Goal: Task Accomplishment & Management: Use online tool/utility

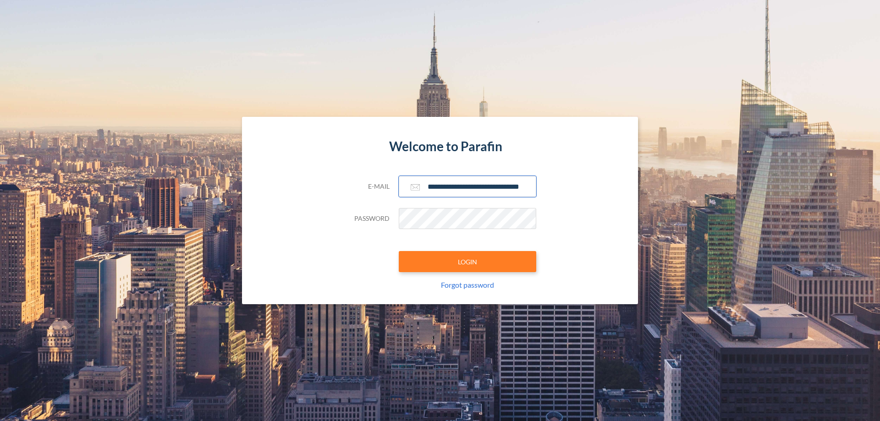
type input "**********"
click at [468, 262] on button "LOGIN" at bounding box center [468, 261] width 138 height 21
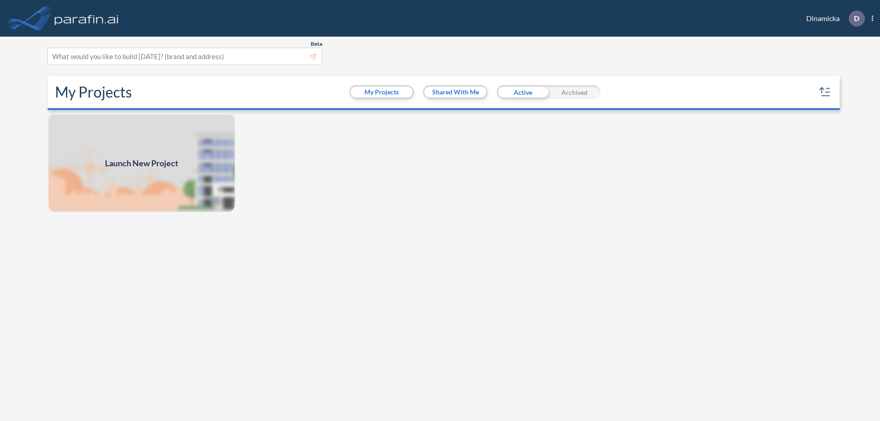
scroll to position [2, 0]
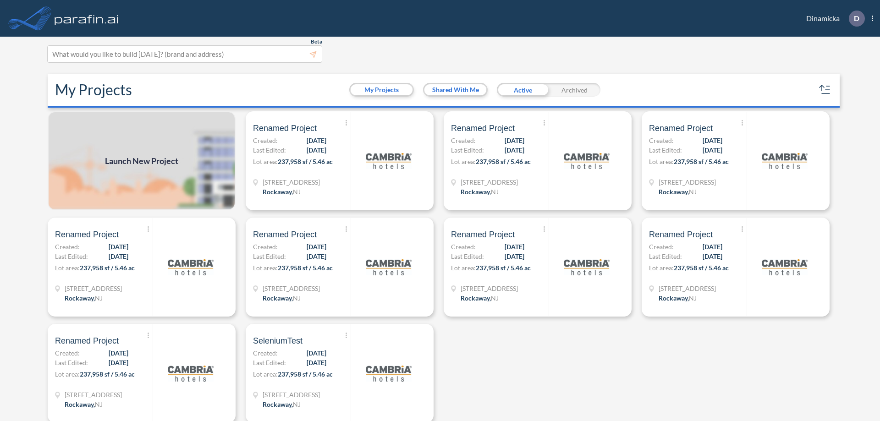
click at [142, 161] on span "Launch New Project" at bounding box center [141, 161] width 73 height 12
